Goal: Information Seeking & Learning: Check status

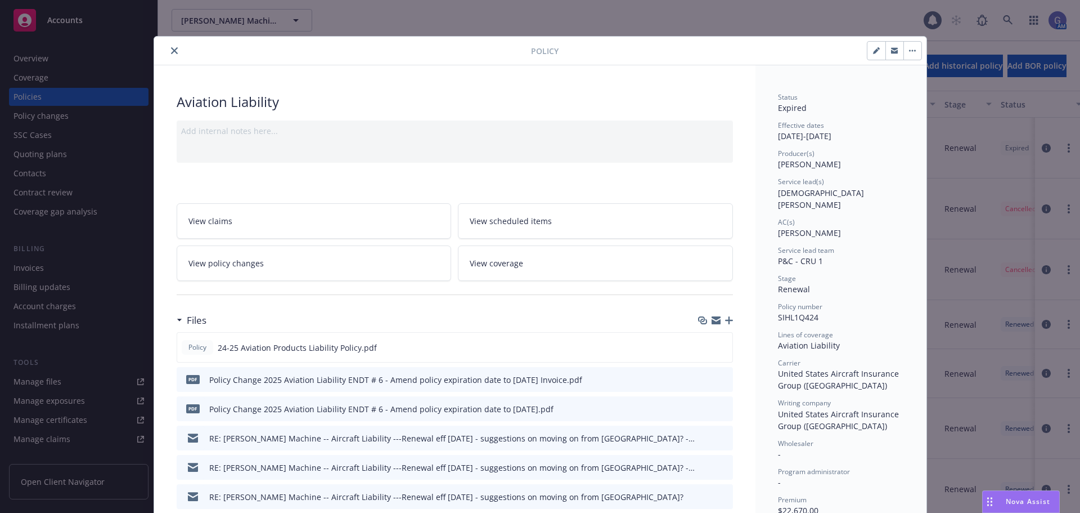
scroll to position [169, 0]
